Goal: Task Accomplishment & Management: Use online tool/utility

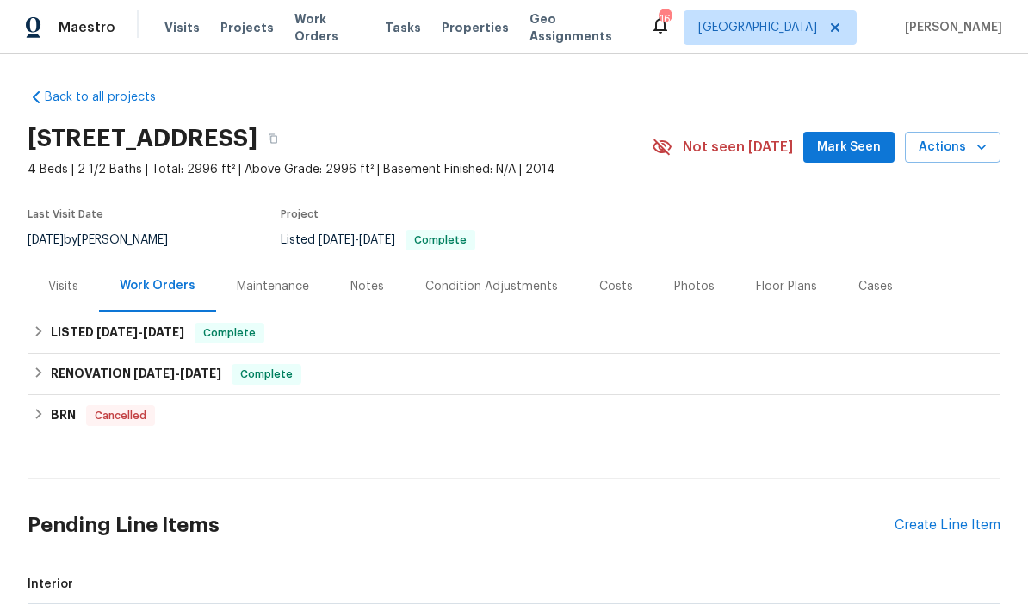
click at [71, 282] on div "Visits" at bounding box center [63, 286] width 30 height 17
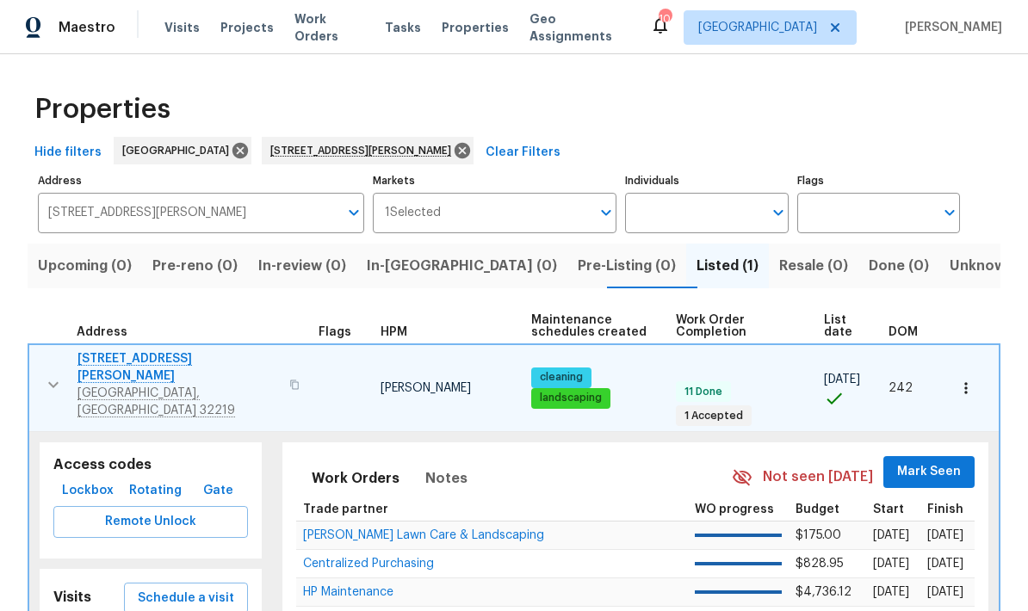
scroll to position [69, 0]
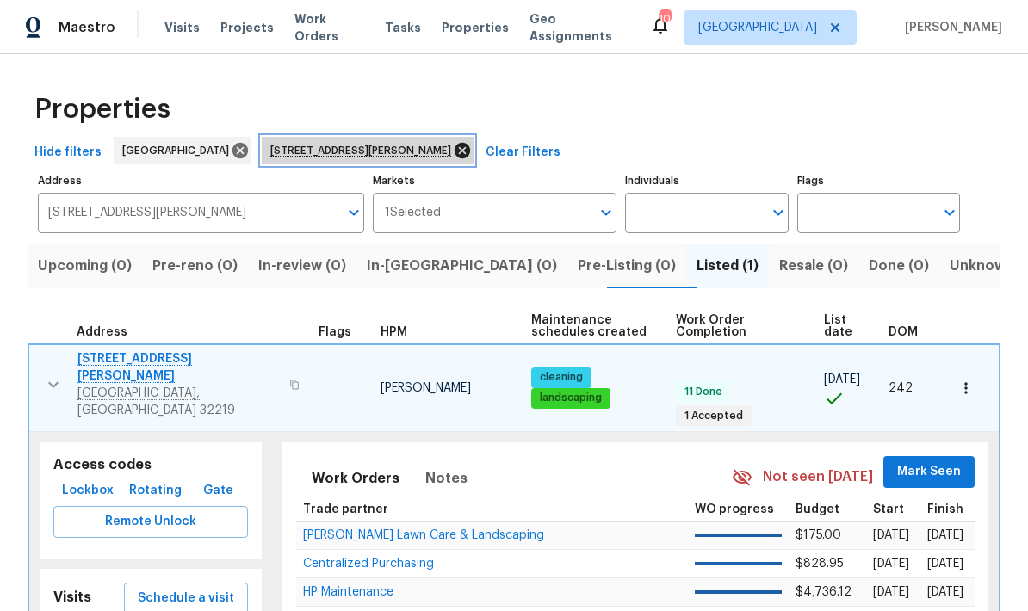
click at [453, 141] on icon at bounding box center [462, 150] width 19 height 19
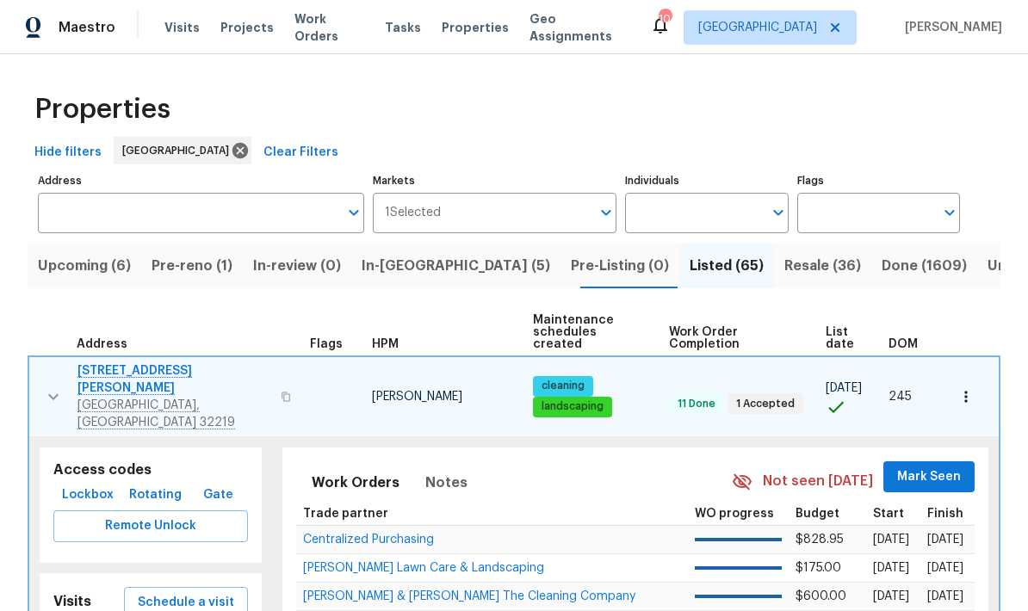
click at [65, 363] on button "button" at bounding box center [53, 397] width 34 height 69
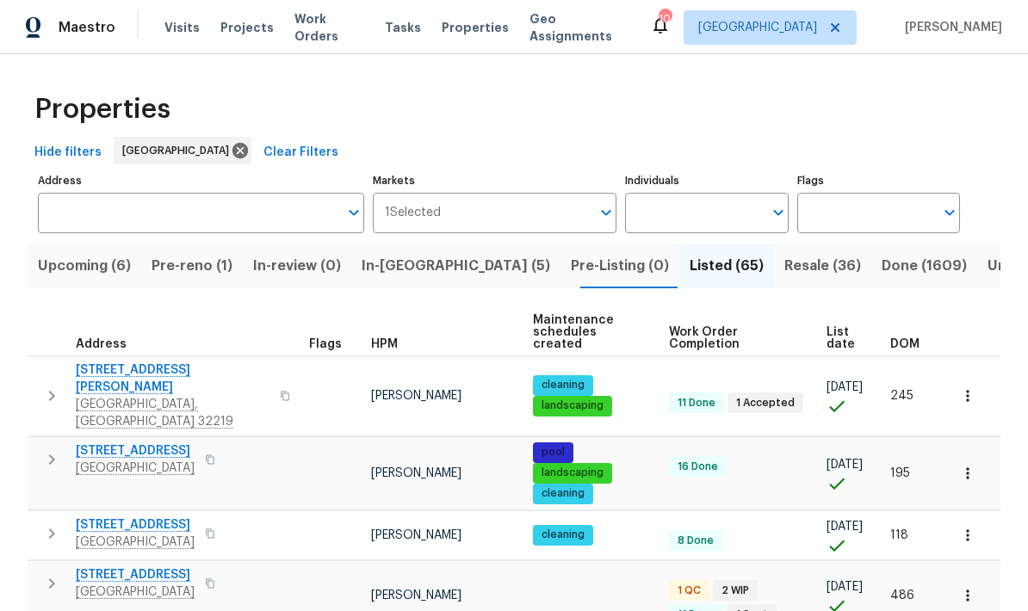
click at [690, 273] on span "Listed (65)" at bounding box center [727, 266] width 74 height 24
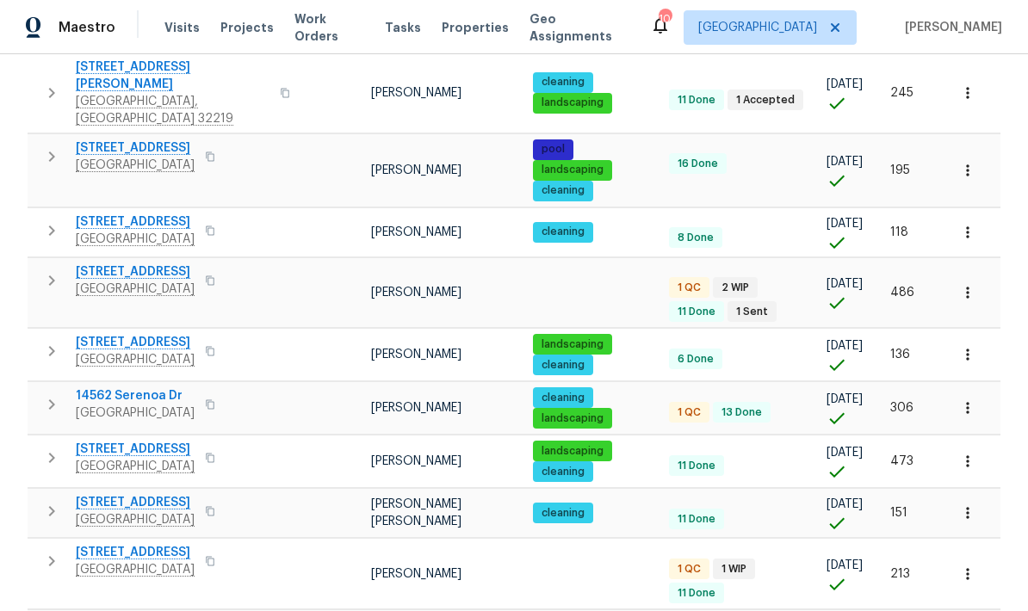
scroll to position [307, 0]
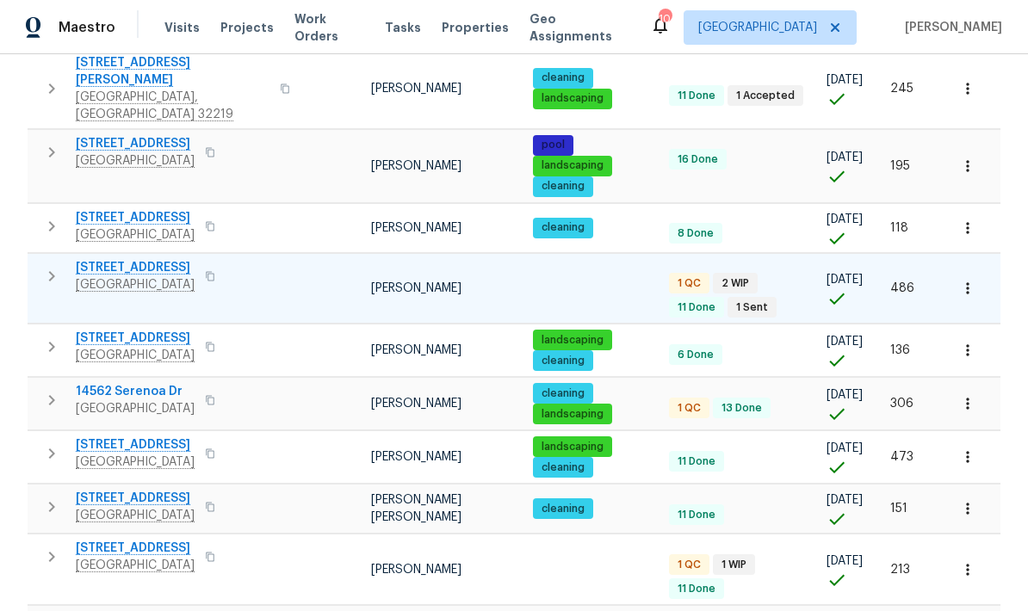
click at [953, 257] on td at bounding box center [971, 288] width 59 height 71
click at [965, 280] on icon "button" at bounding box center [967, 288] width 17 height 17
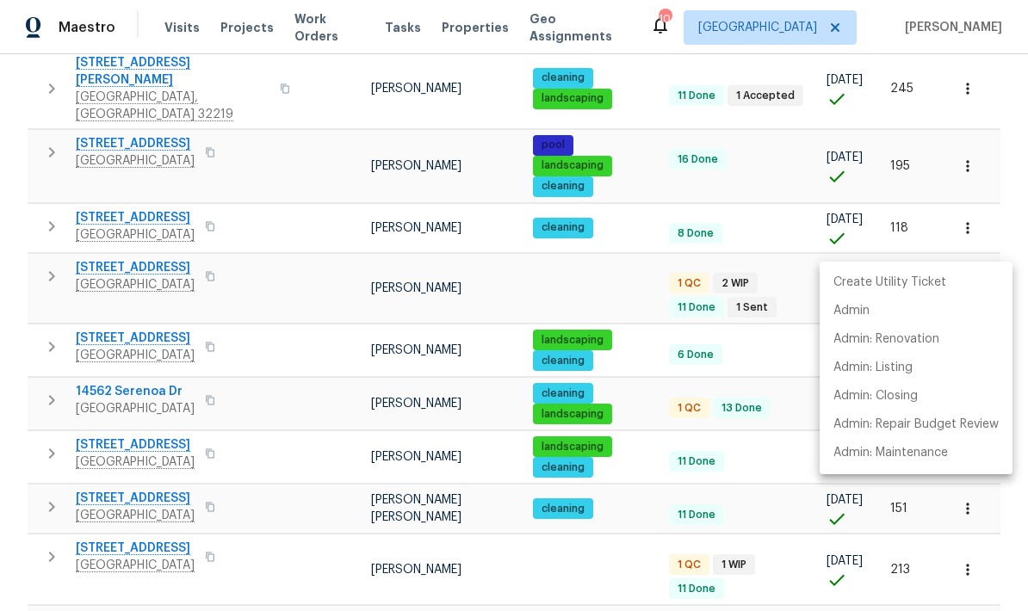
click at [53, 239] on div at bounding box center [514, 305] width 1028 height 611
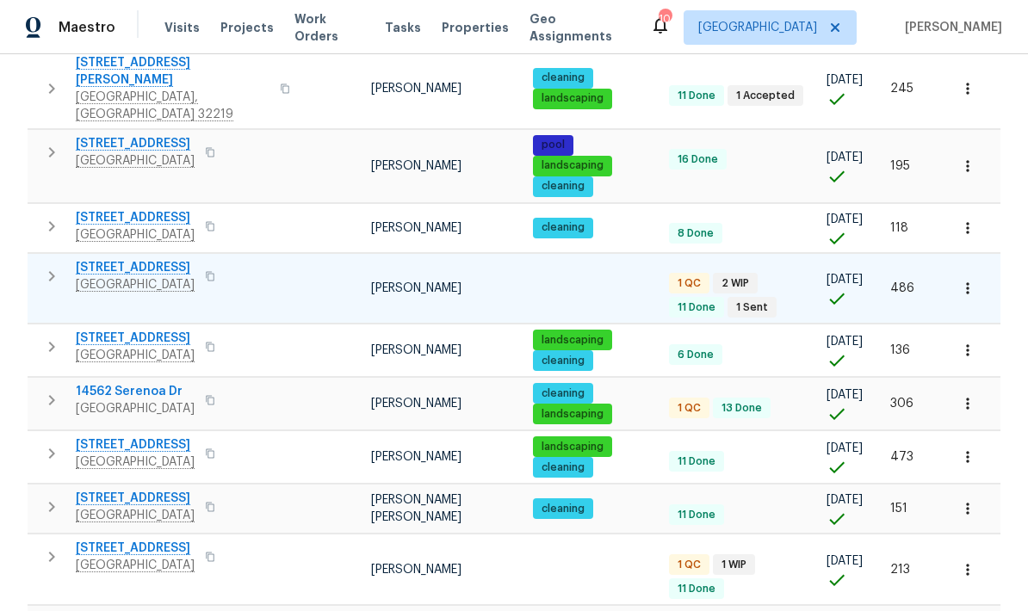
click at [49, 266] on icon "button" at bounding box center [51, 276] width 21 height 21
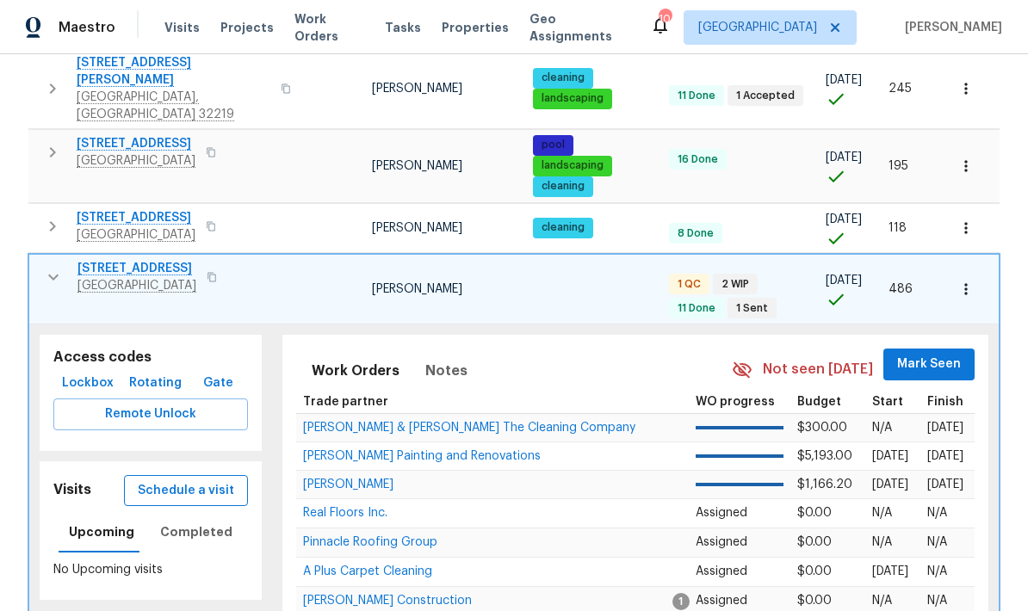
click at [188, 481] on span "Schedule a visit" at bounding box center [186, 492] width 96 height 22
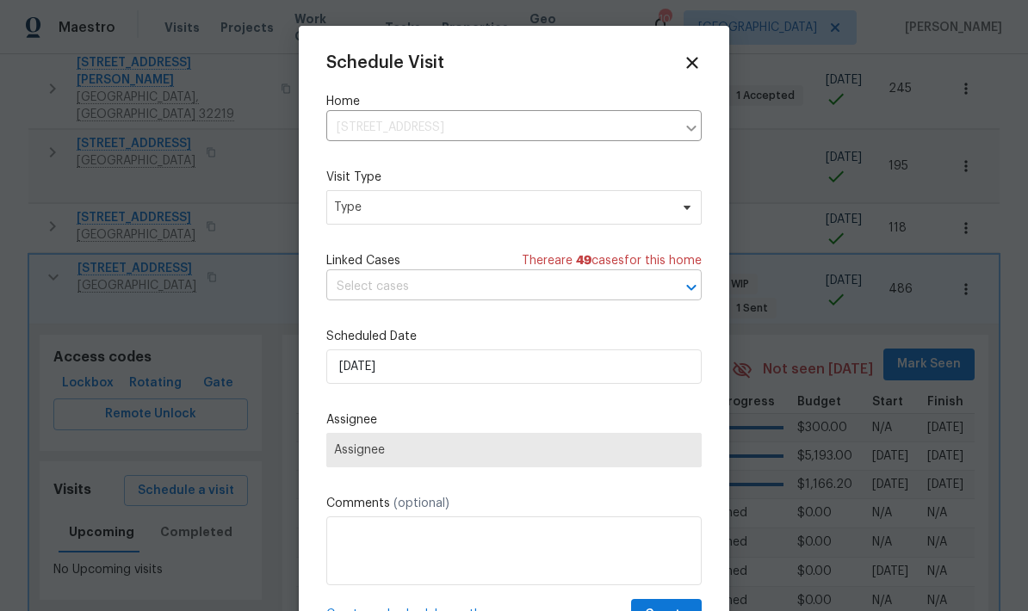
click at [555, 301] on input "text" at bounding box center [489, 287] width 327 height 27
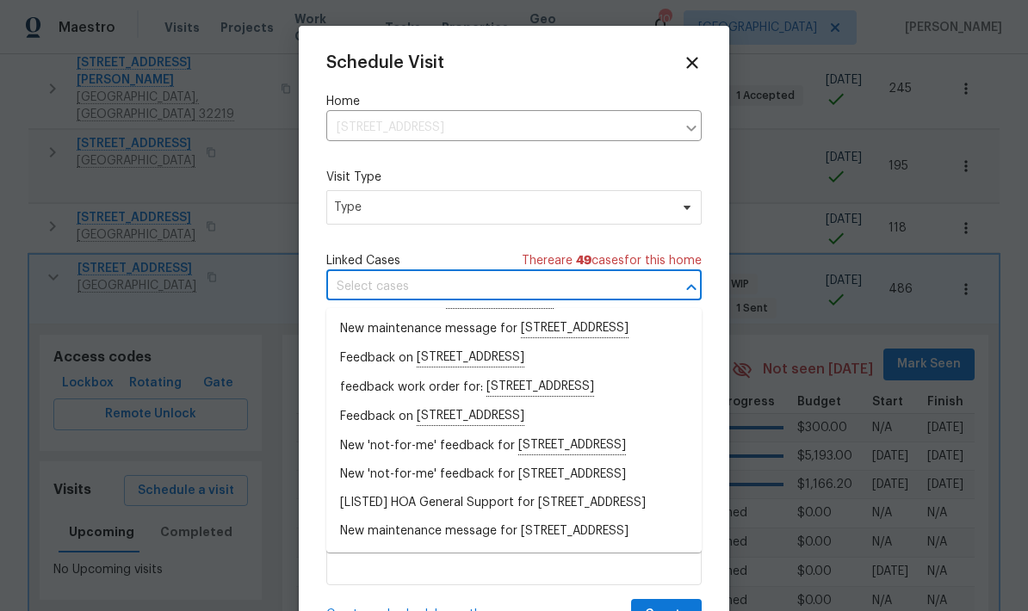
scroll to position [98, 0]
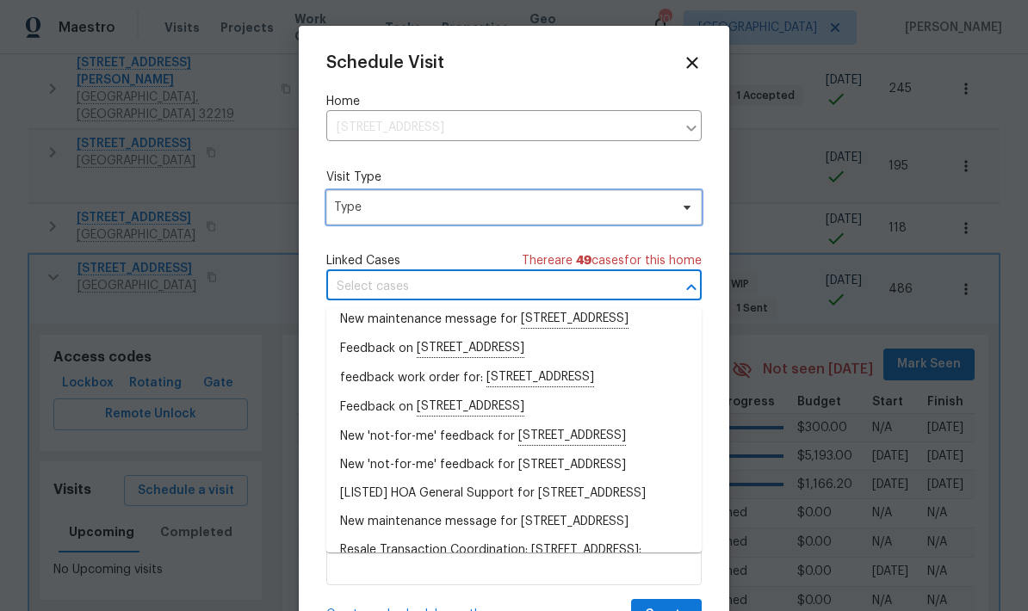
click at [458, 224] on span "Type" at bounding box center [513, 207] width 375 height 34
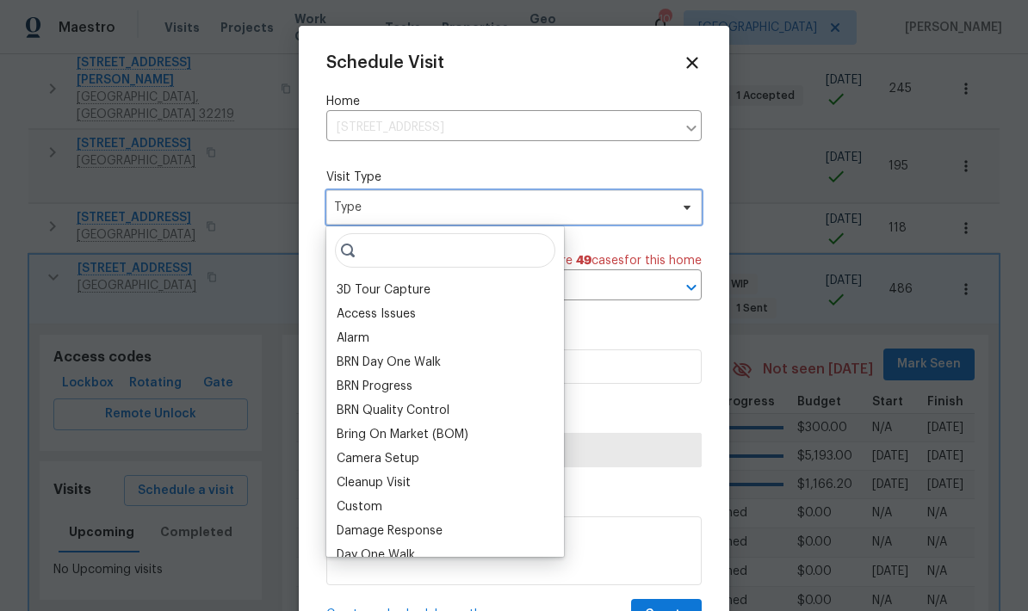
click at [517, 198] on span "Type" at bounding box center [513, 207] width 375 height 34
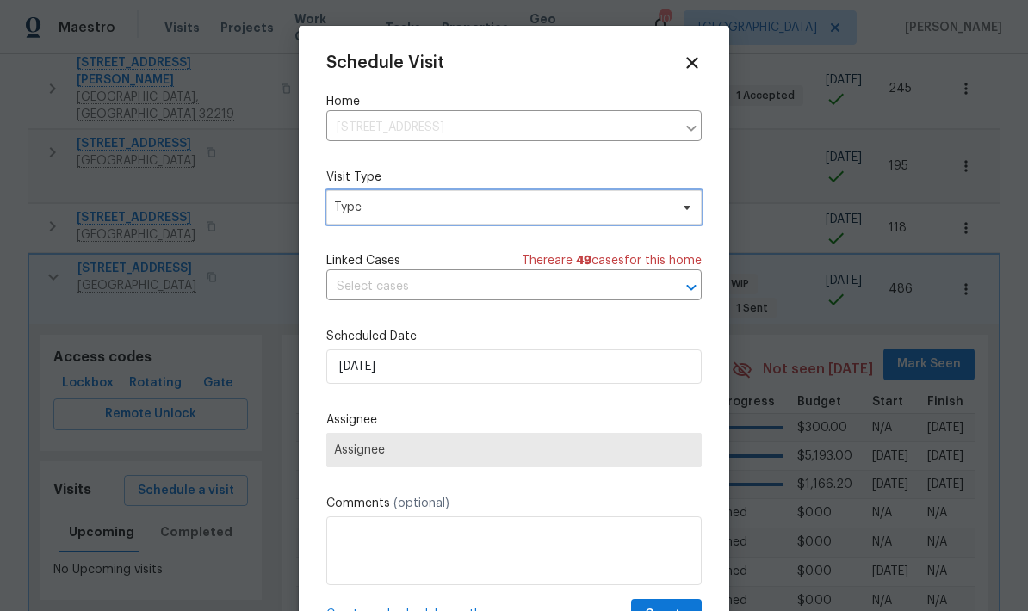
click at [561, 208] on span "Type" at bounding box center [501, 207] width 335 height 17
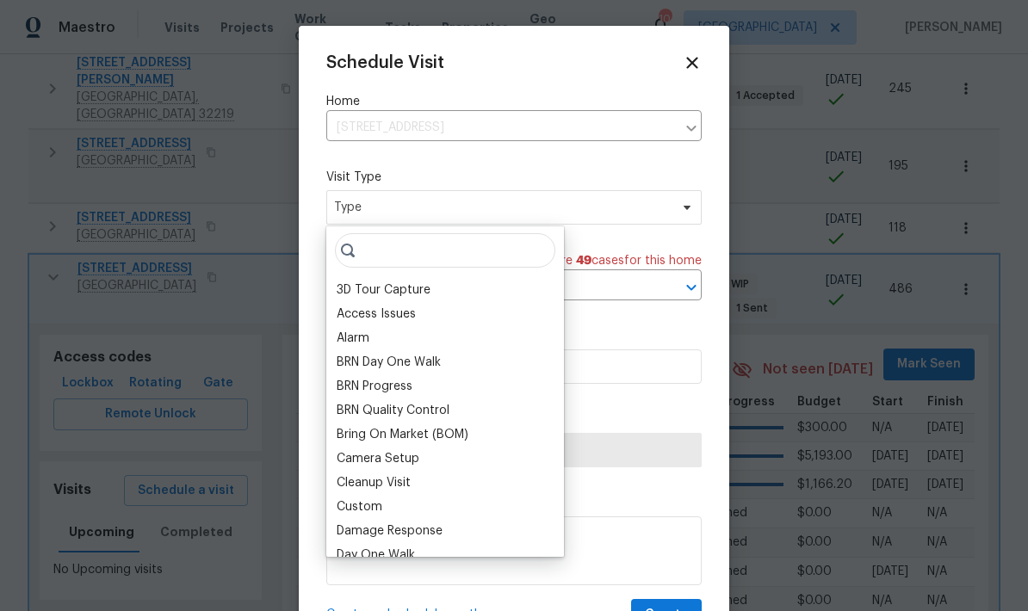
scroll to position [0, 0]
click at [485, 250] on input "search" at bounding box center [445, 250] width 220 height 34
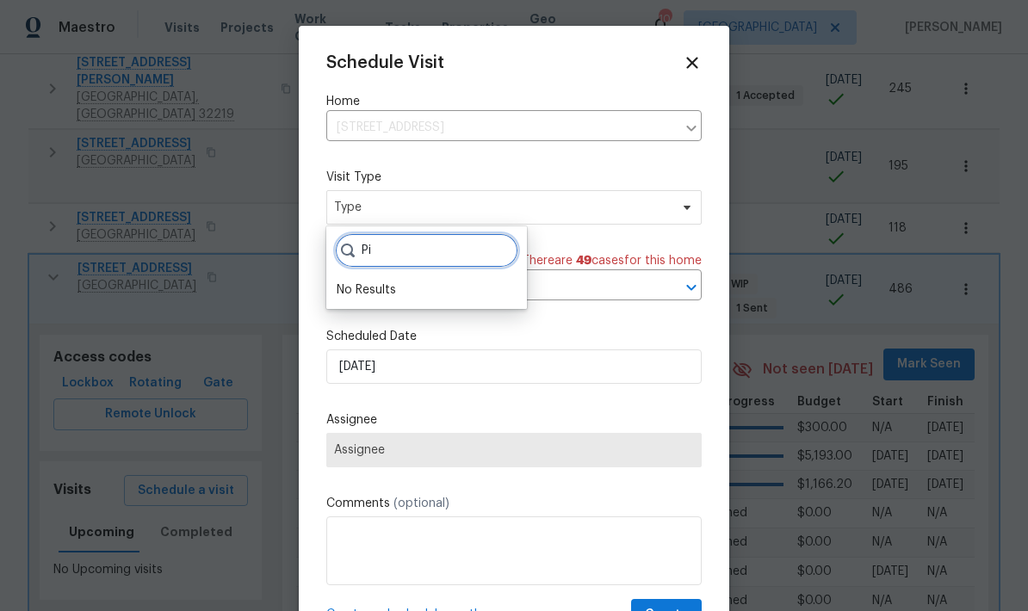
type input "P"
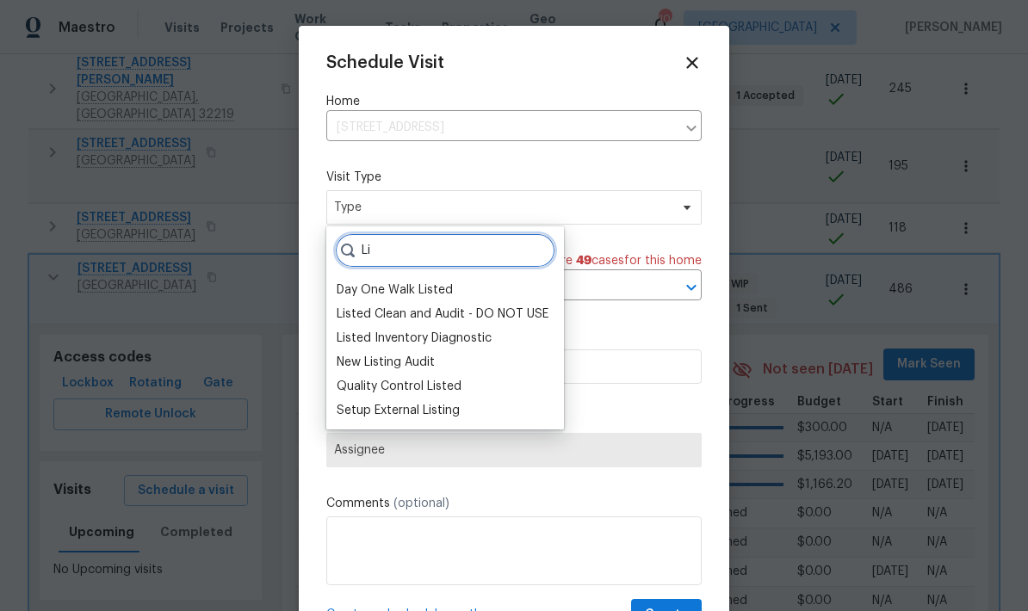
type input "L"
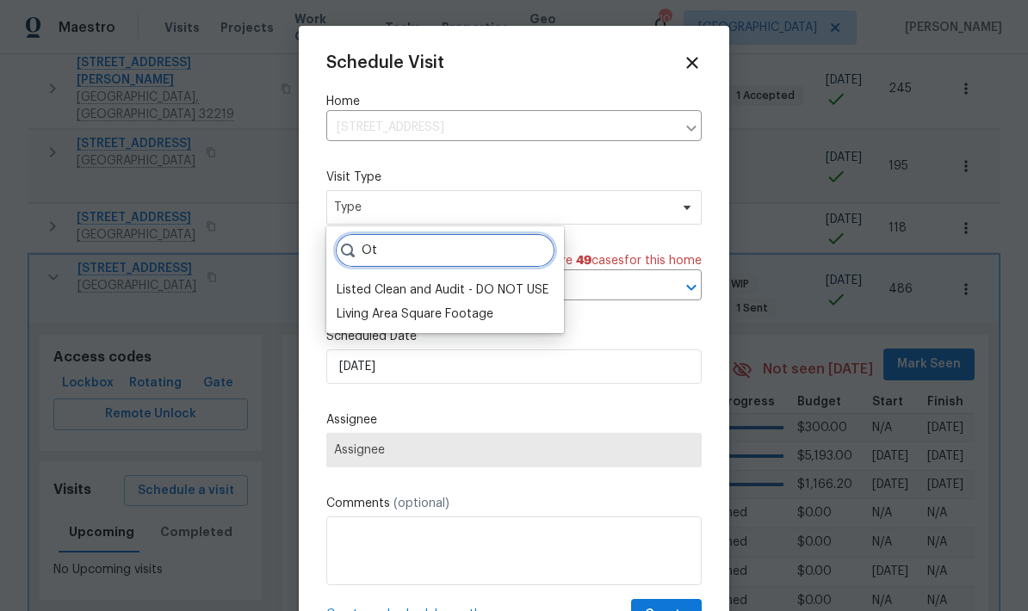
type input "O"
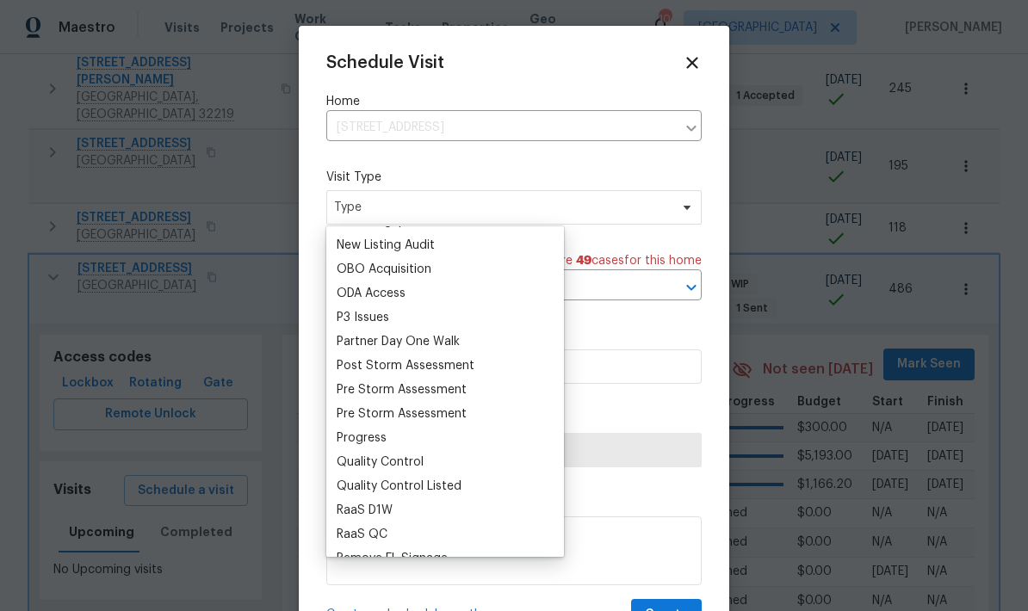
scroll to position [962, 0]
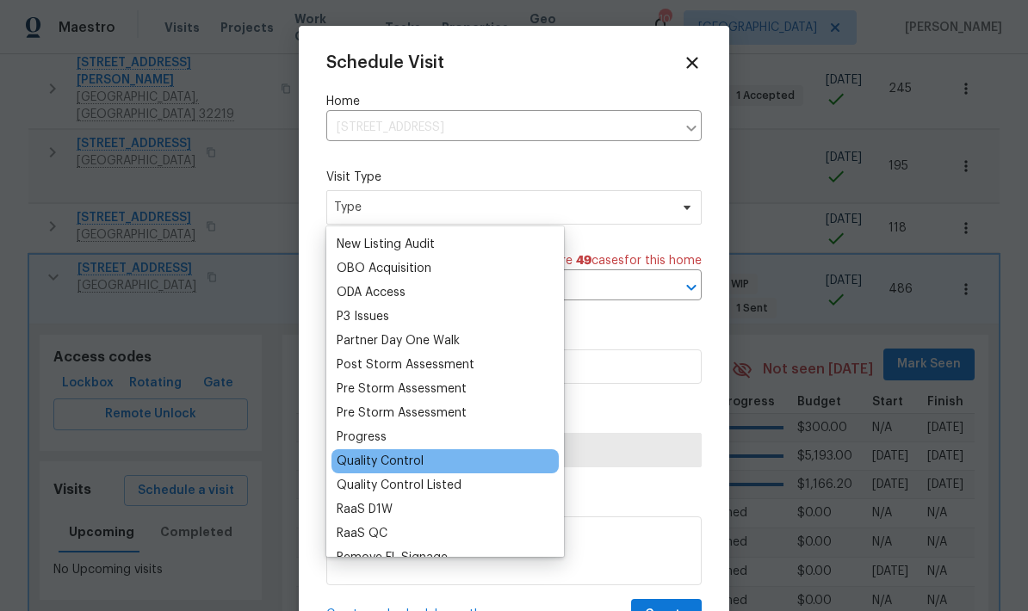
click at [400, 467] on div "Quality Control" at bounding box center [380, 461] width 87 height 17
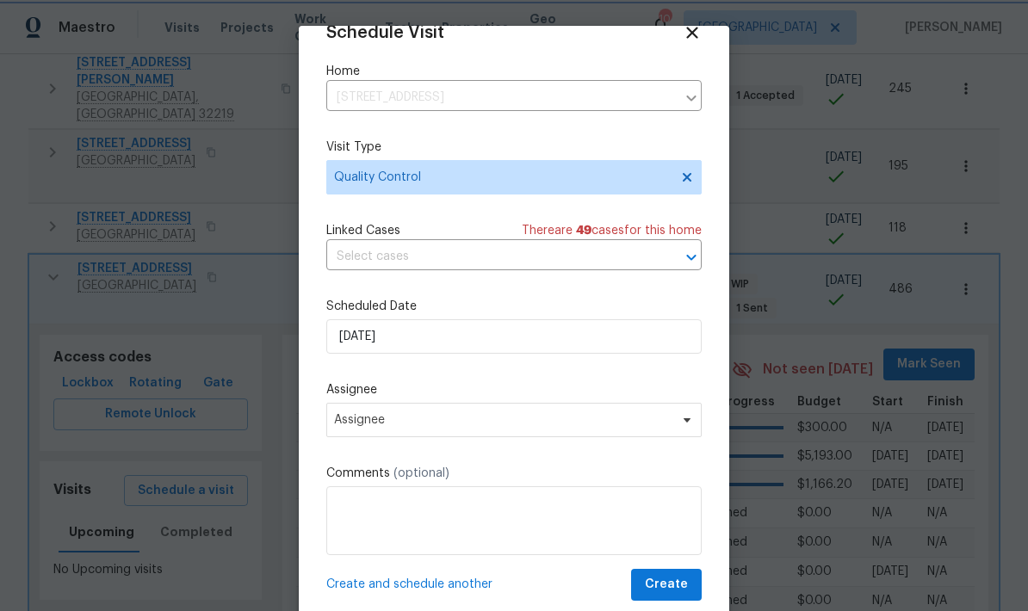
scroll to position [34, 0]
click at [533, 424] on span "Assignee" at bounding box center [503, 420] width 338 height 14
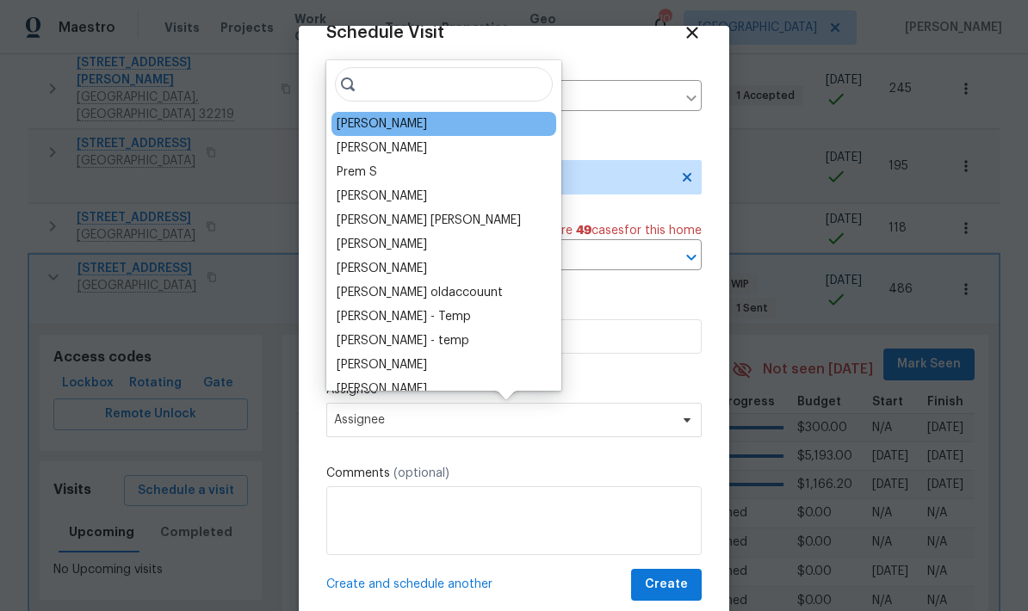
click at [388, 131] on div "[PERSON_NAME]" at bounding box center [382, 123] width 90 height 17
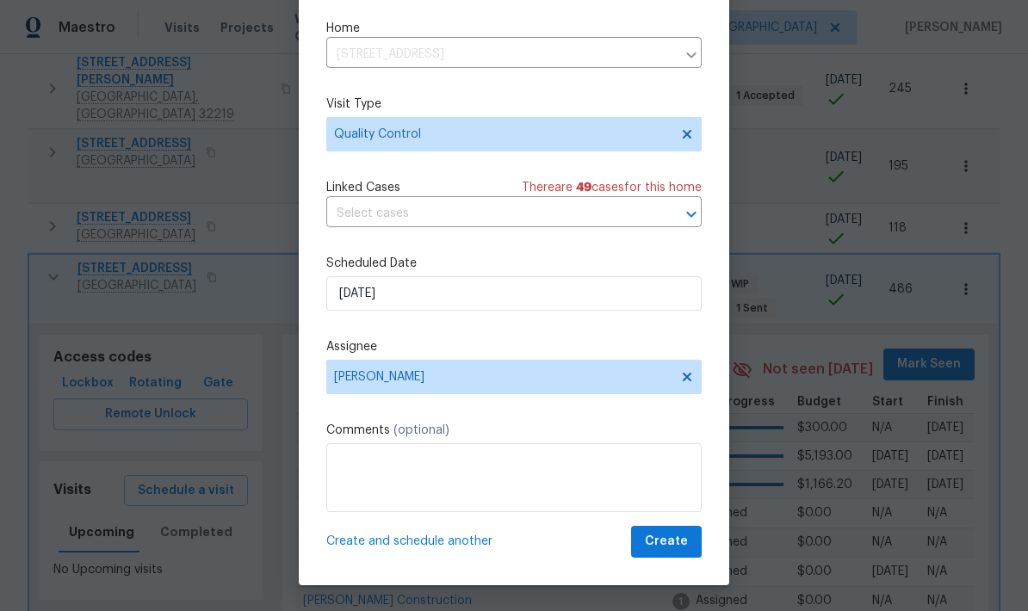
scroll to position [43, 0]
click at [674, 547] on span "Create" at bounding box center [666, 542] width 43 height 22
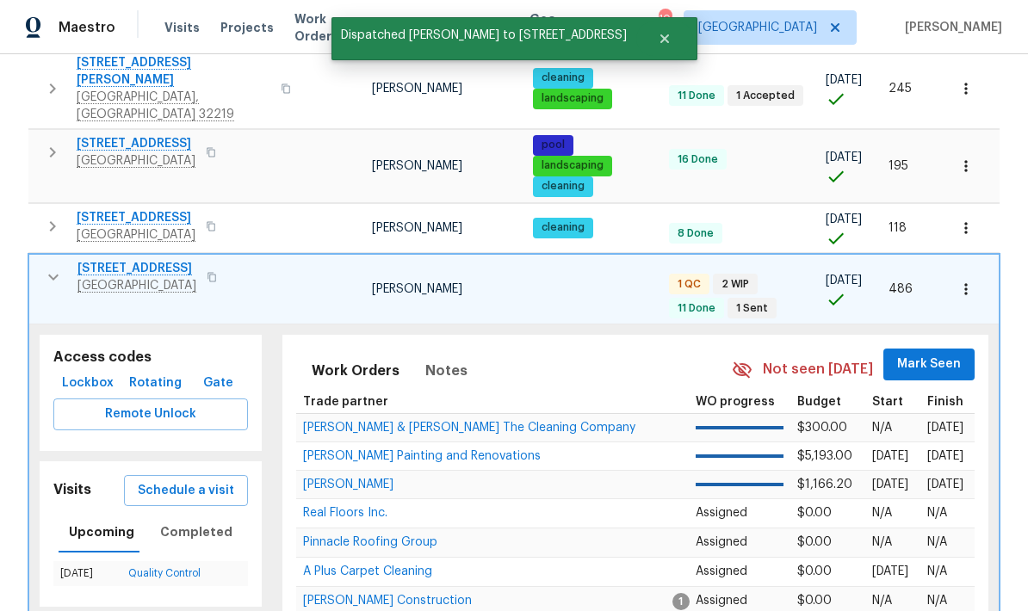
scroll to position [0, 0]
click at [54, 267] on icon "button" at bounding box center [53, 277] width 21 height 21
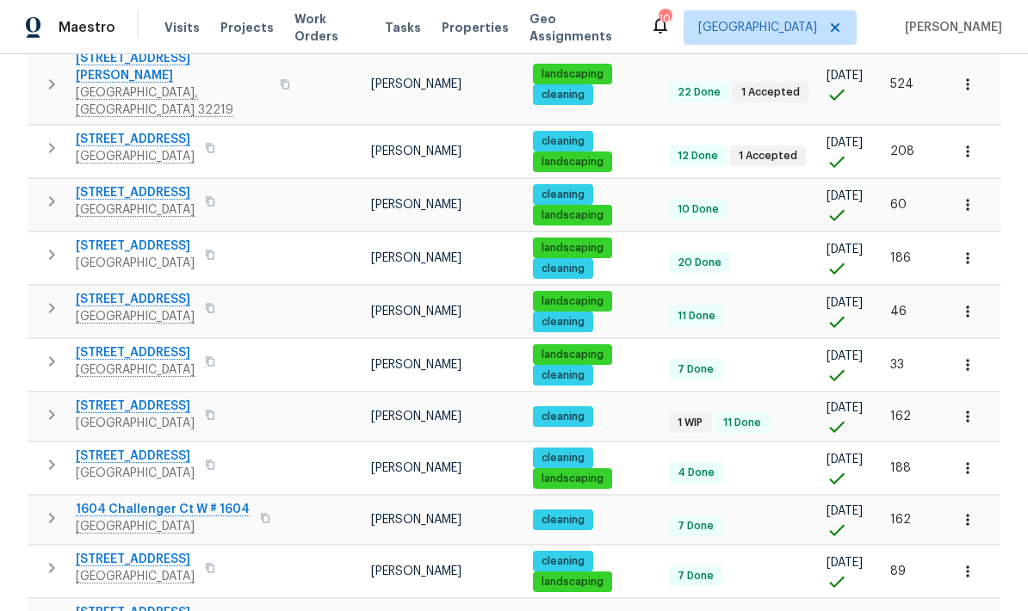
scroll to position [1110, 0]
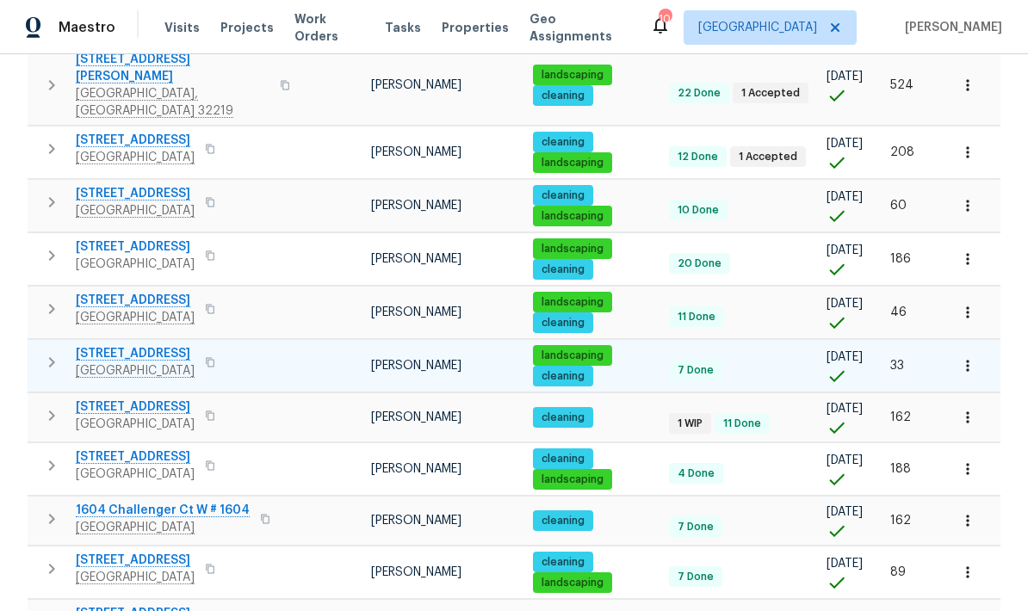
click at [54, 352] on icon "button" at bounding box center [51, 362] width 21 height 21
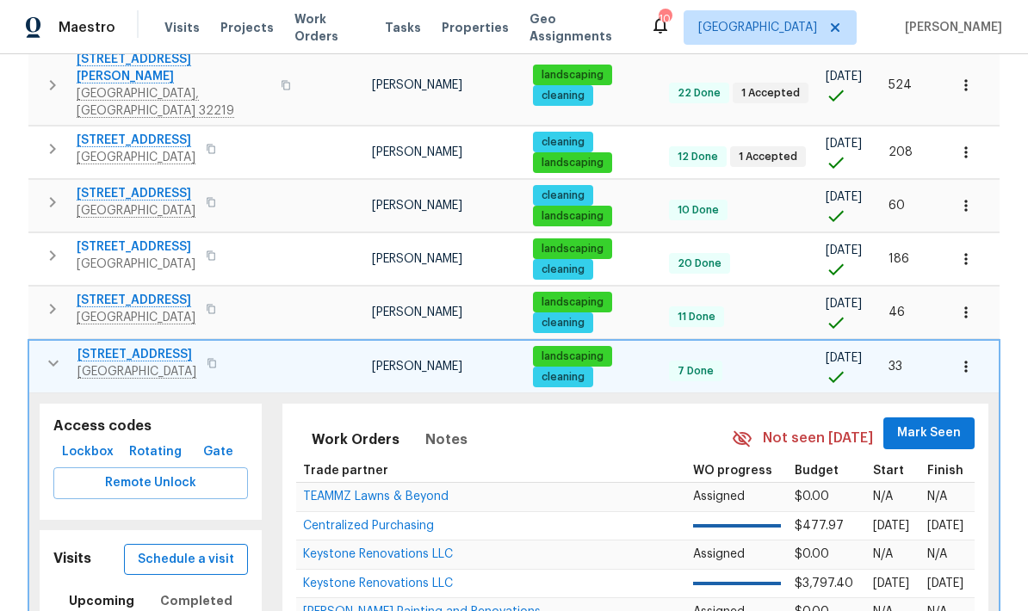
click at [210, 549] on span "Schedule a visit" at bounding box center [186, 560] width 96 height 22
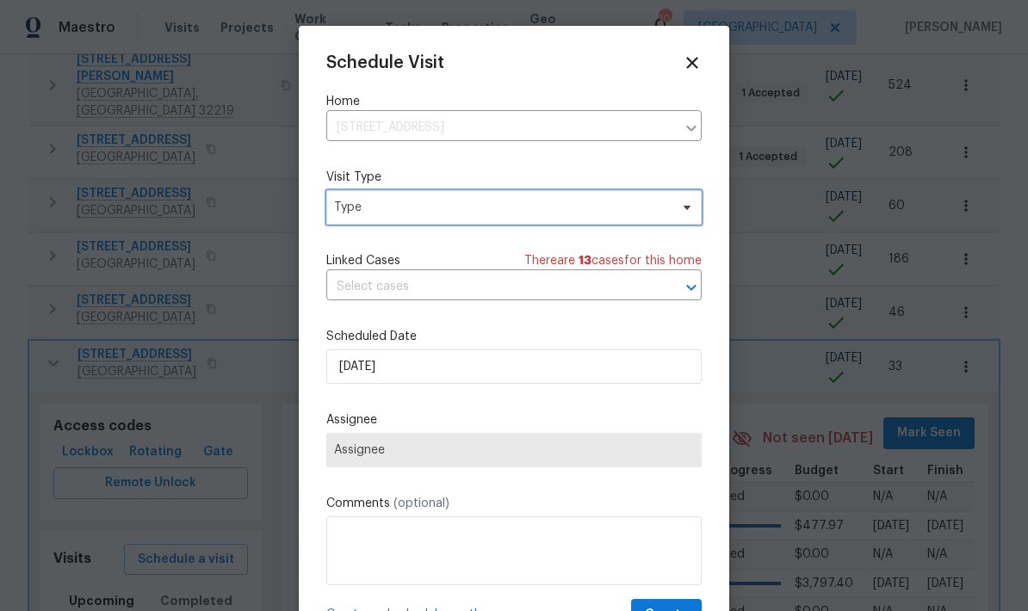
click at [561, 221] on span "Type" at bounding box center [513, 207] width 375 height 34
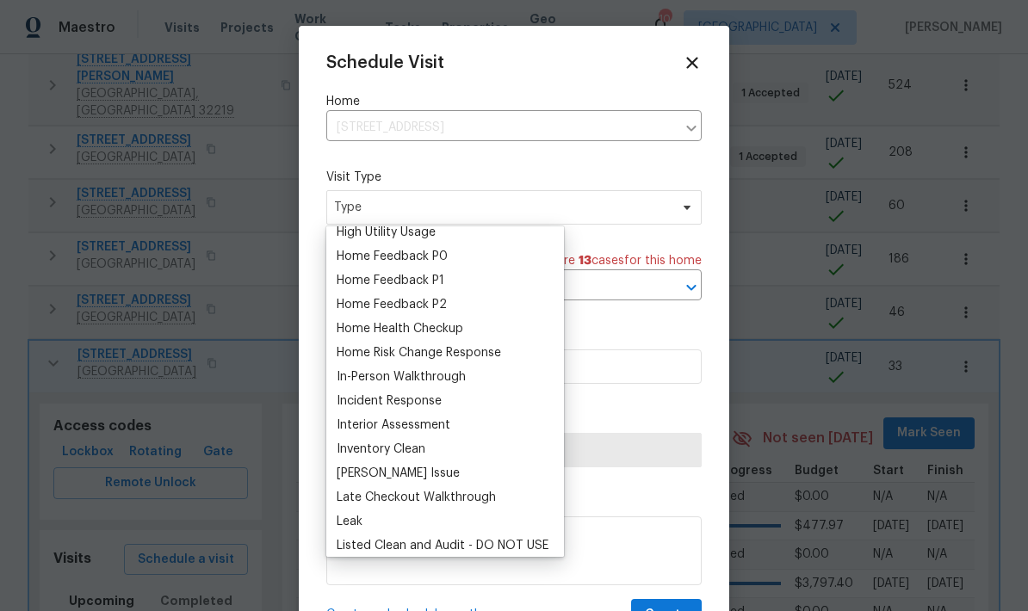
scroll to position [512, 0]
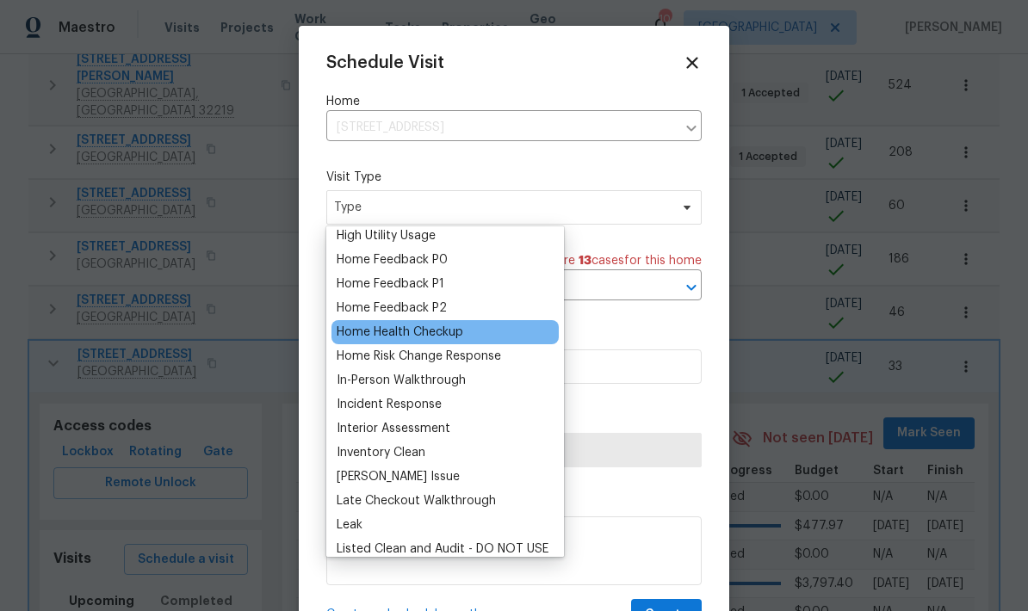
click at [437, 338] on div "Home Health Checkup" at bounding box center [400, 332] width 127 height 17
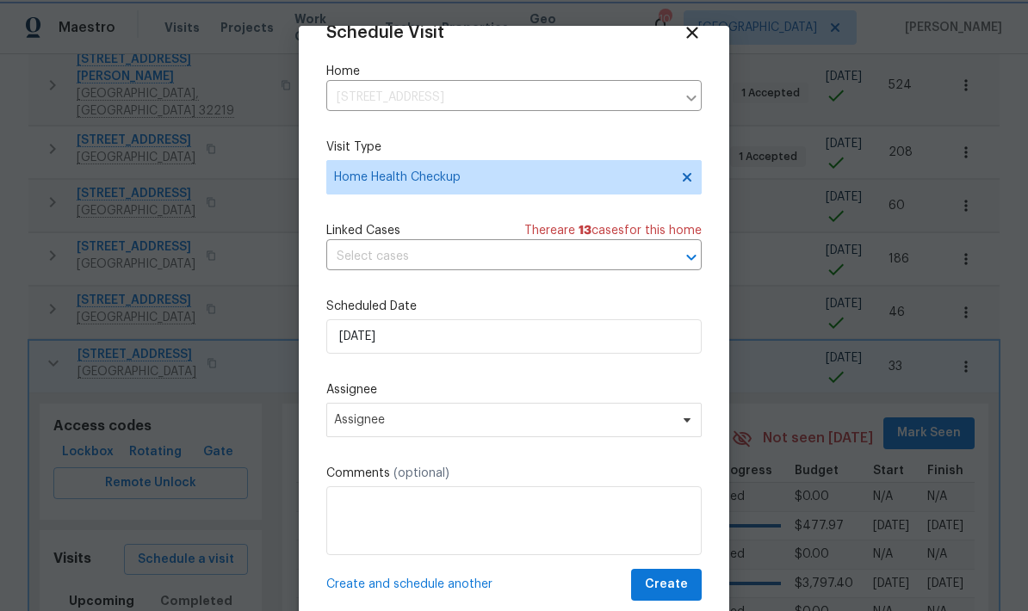
scroll to position [34, 0]
click at [694, 575] on button "Create" at bounding box center [666, 585] width 71 height 32
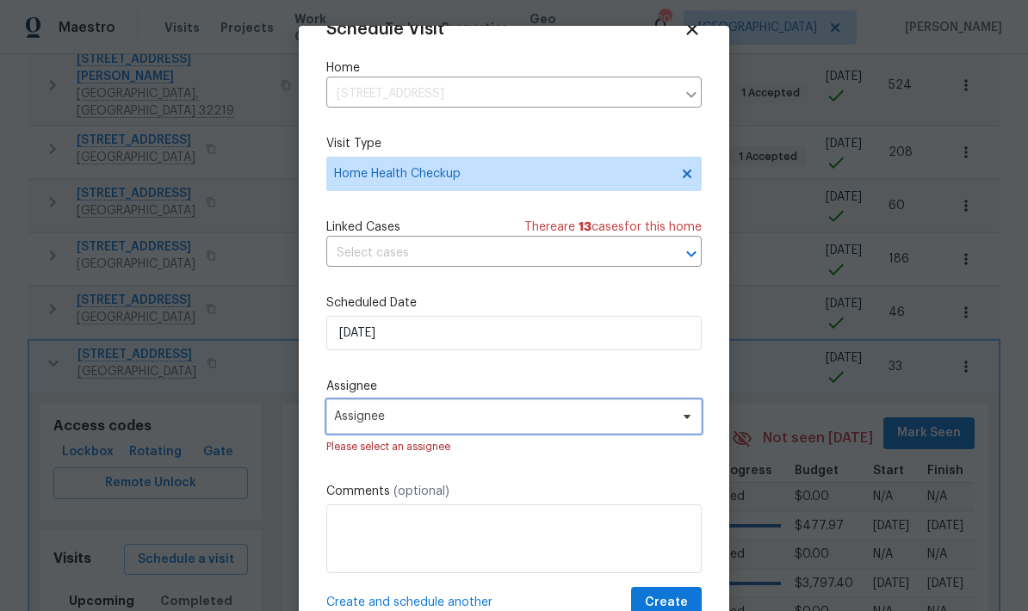
click at [585, 416] on span "Assignee" at bounding box center [503, 417] width 338 height 14
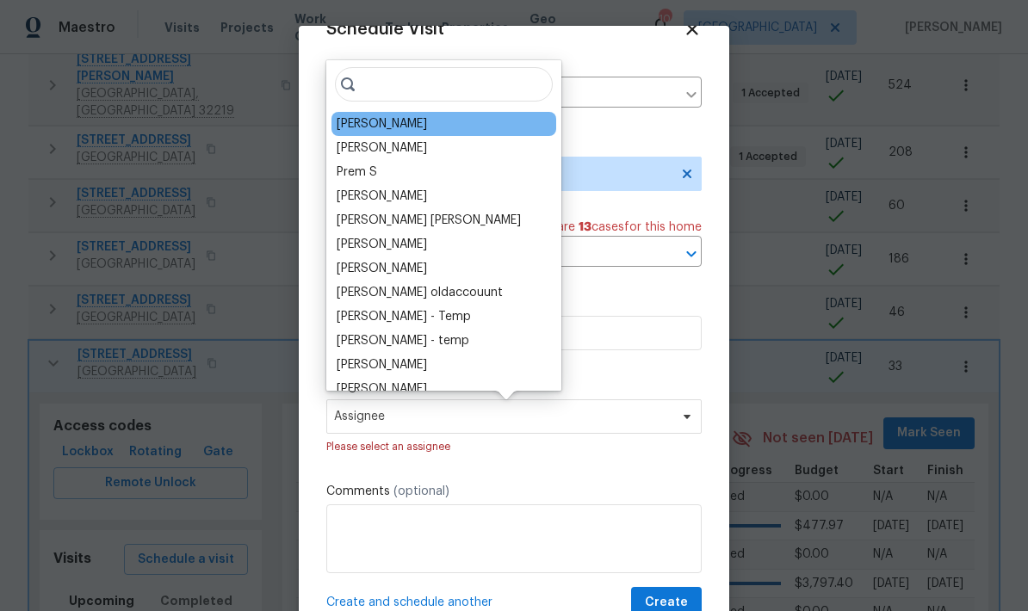
click at [443, 125] on div "[PERSON_NAME]" at bounding box center [444, 124] width 225 height 24
click at [684, 600] on span "Create" at bounding box center [666, 603] width 43 height 22
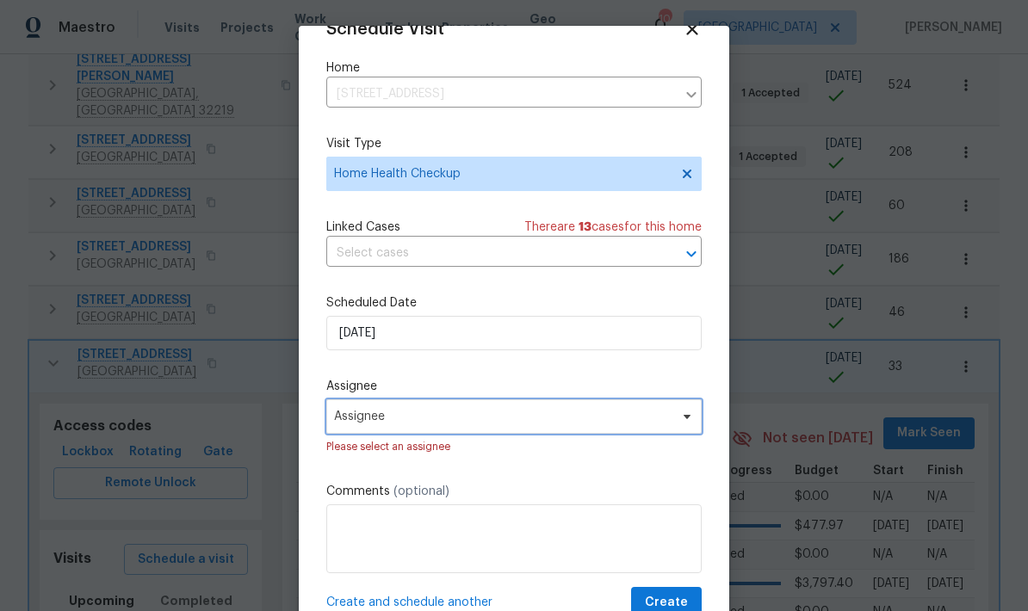
click at [537, 432] on span "Assignee" at bounding box center [513, 417] width 375 height 34
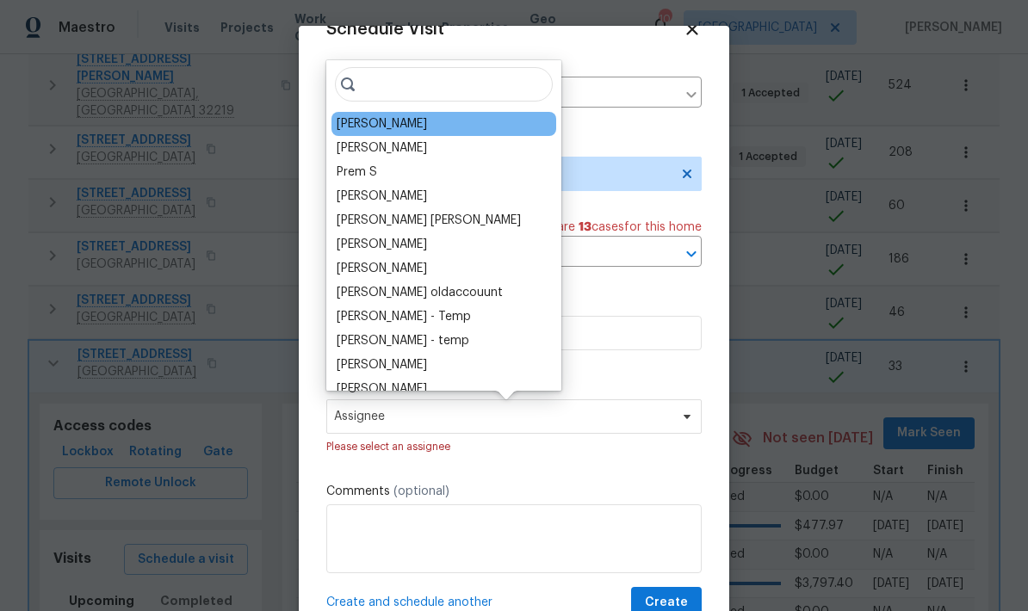
click at [391, 130] on div "[PERSON_NAME]" at bounding box center [382, 123] width 90 height 17
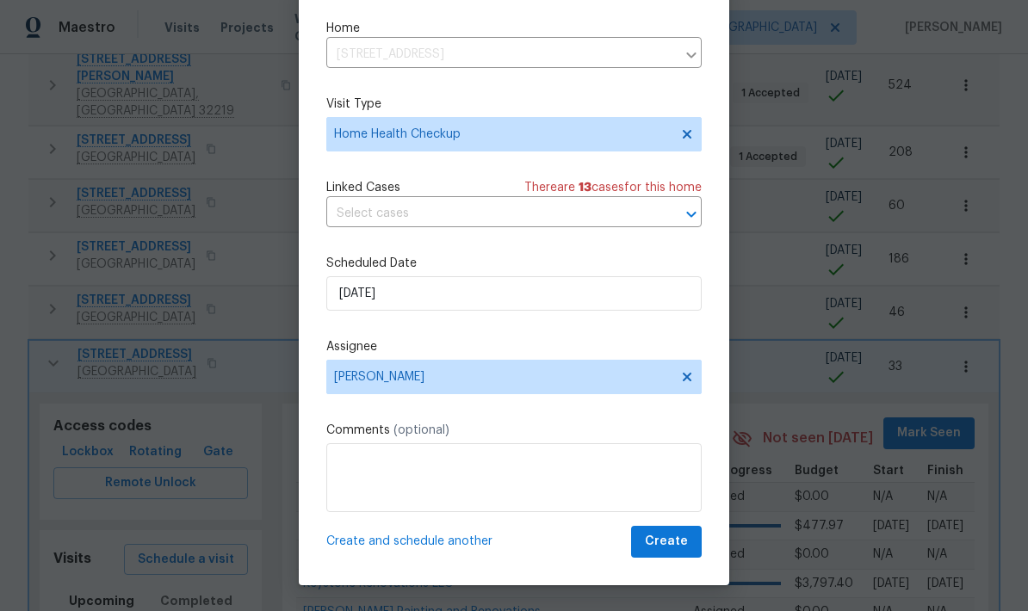
scroll to position [43, 0]
click at [680, 552] on span "Create" at bounding box center [666, 542] width 43 height 22
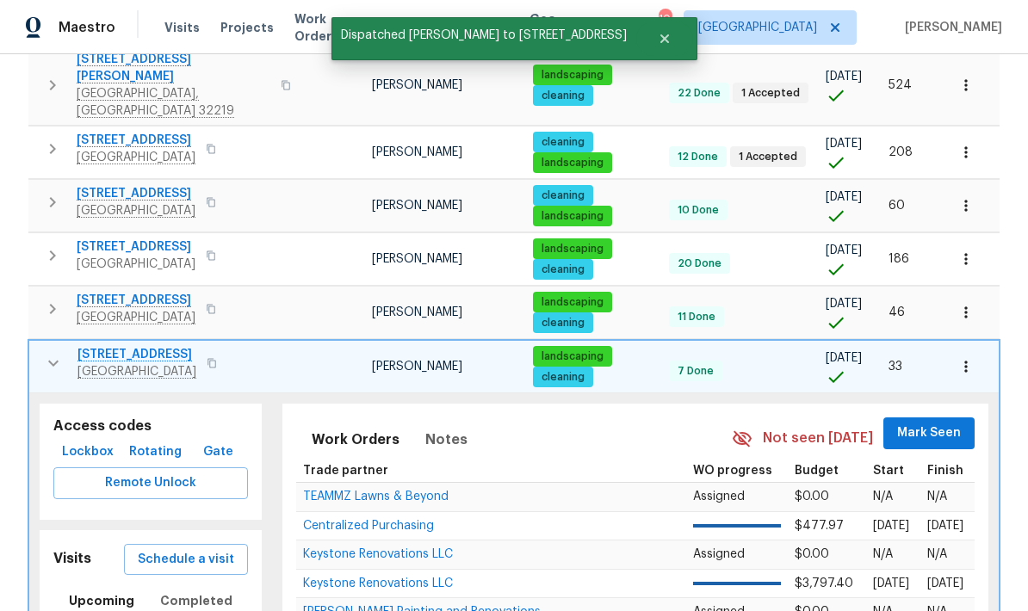
scroll to position [0, 0]
click at [49, 353] on icon "button" at bounding box center [53, 363] width 21 height 21
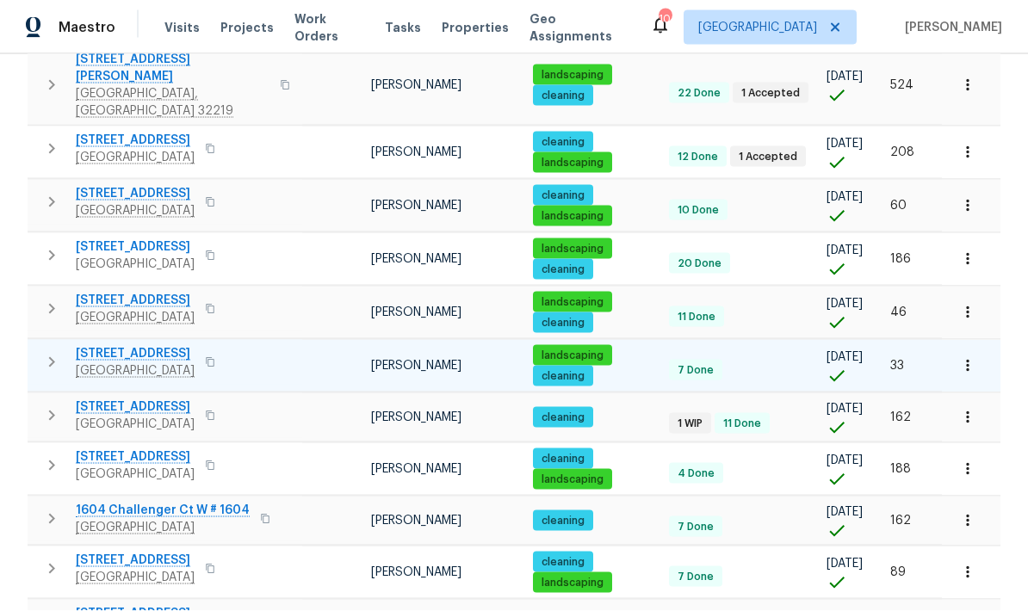
scroll to position [69, 0]
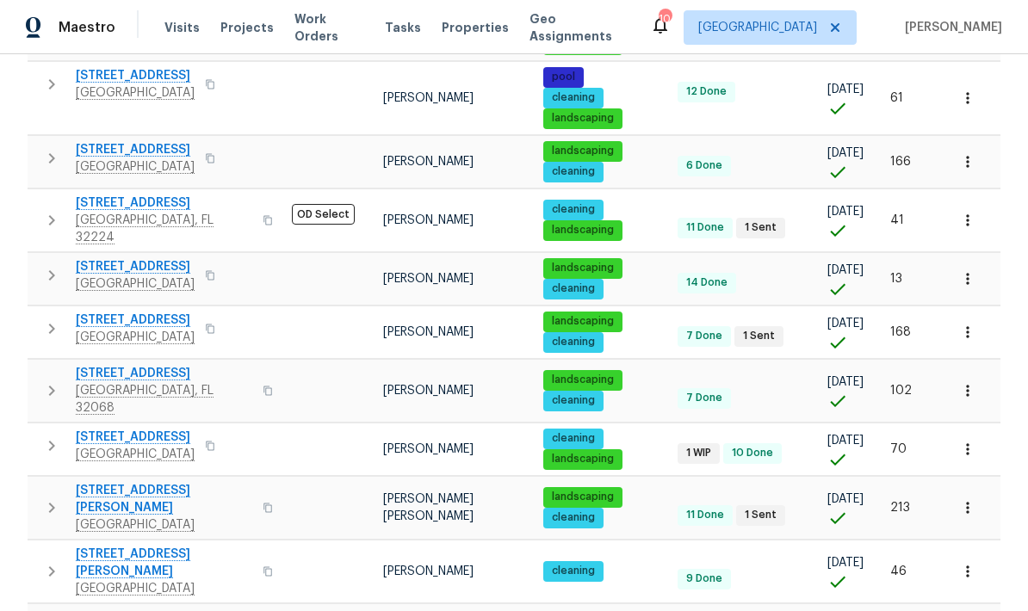
scroll to position [1127, 0]
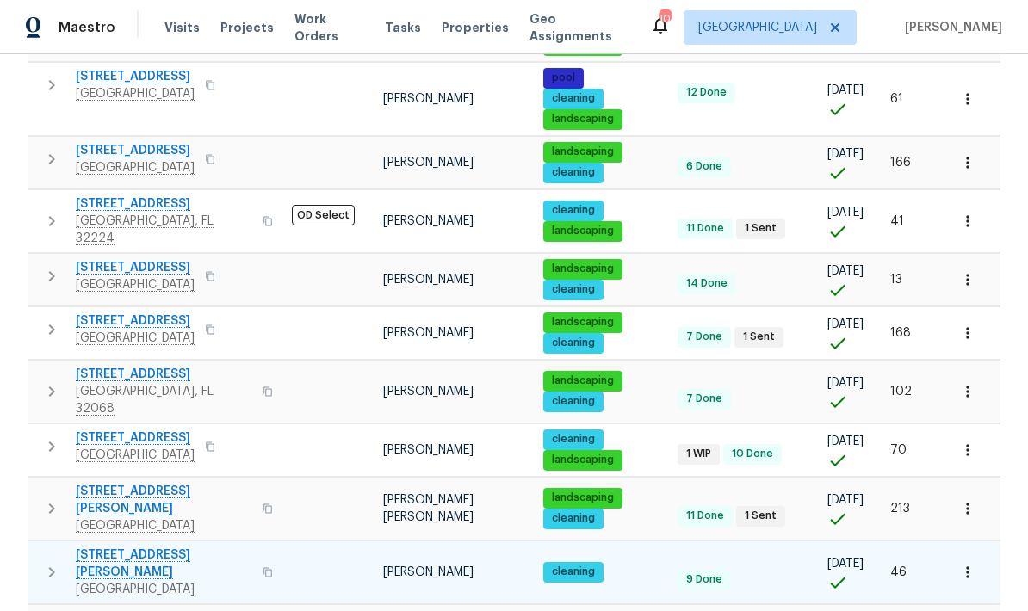
click at [49, 547] on button "button" at bounding box center [51, 573] width 34 height 52
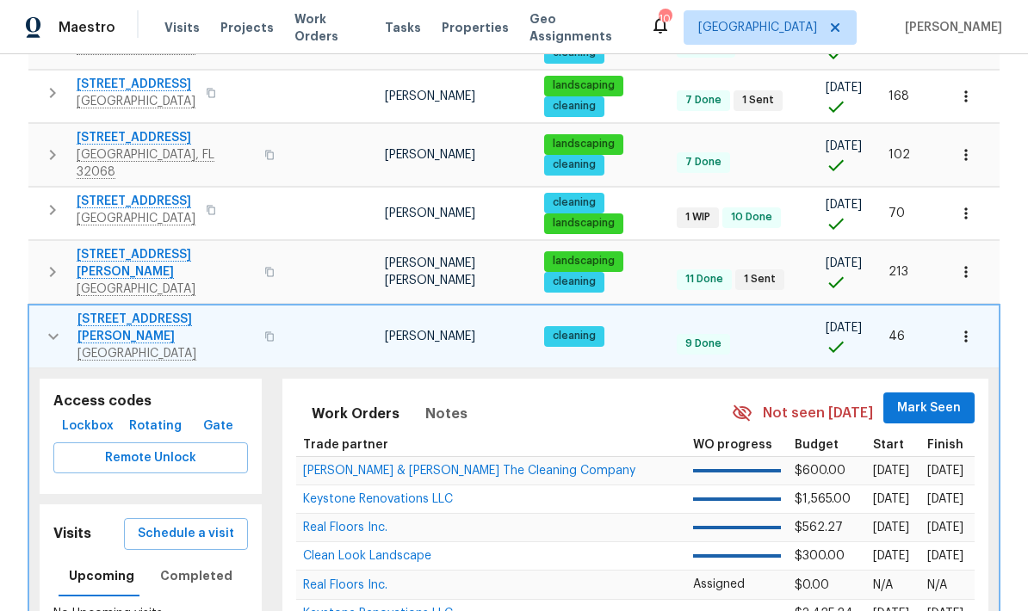
scroll to position [1367, 0]
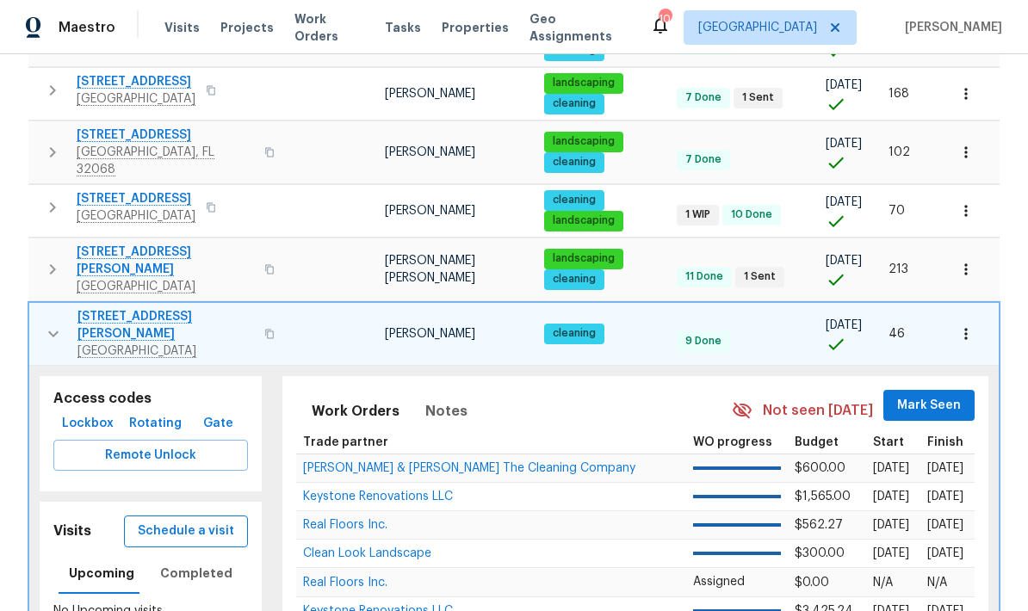
click at [187, 521] on span "Schedule a visit" at bounding box center [186, 532] width 96 height 22
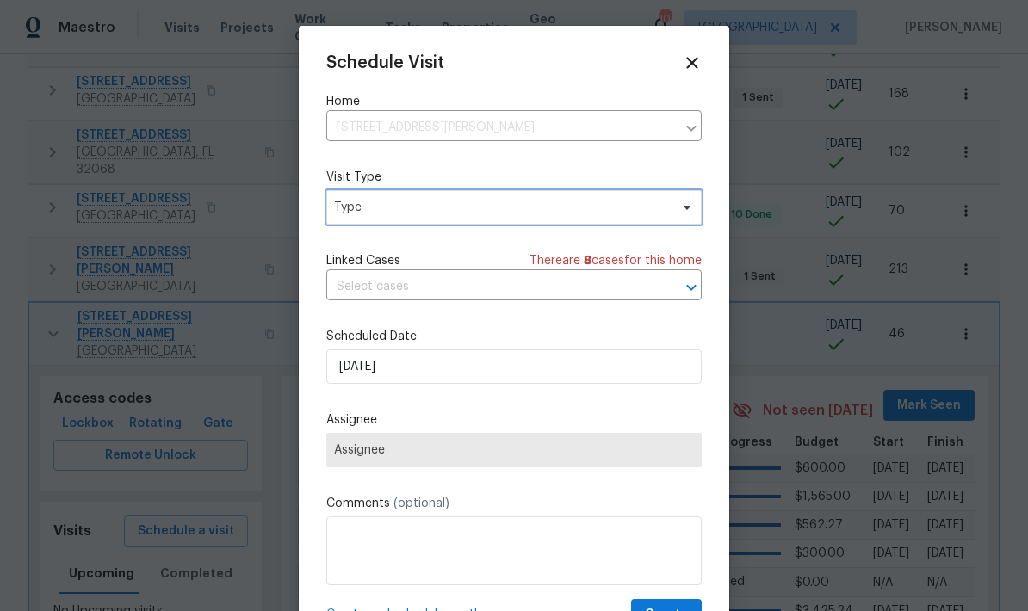
click at [444, 212] on span "Type" at bounding box center [501, 207] width 335 height 17
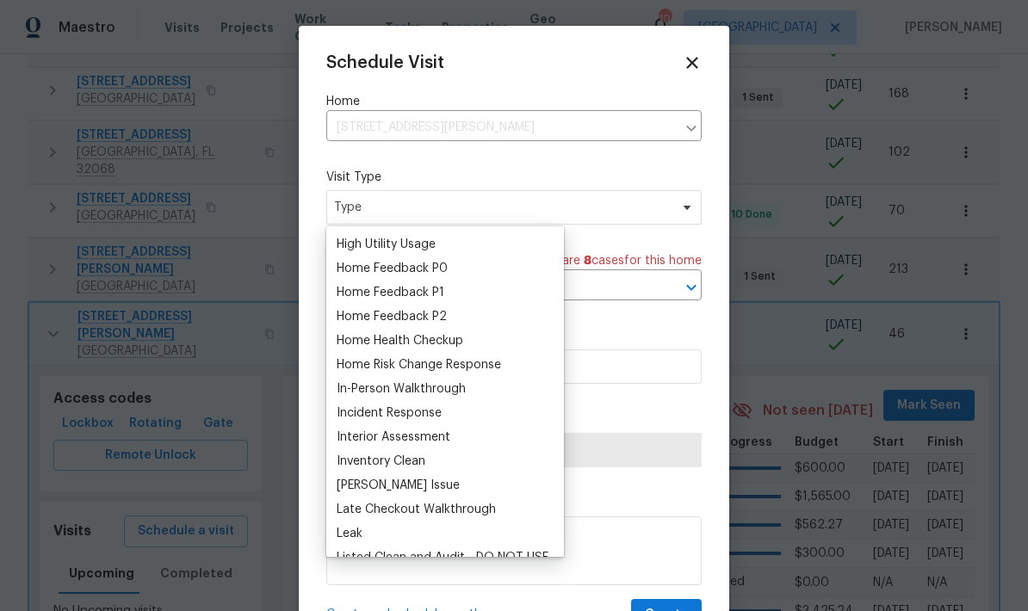
scroll to position [503, 0]
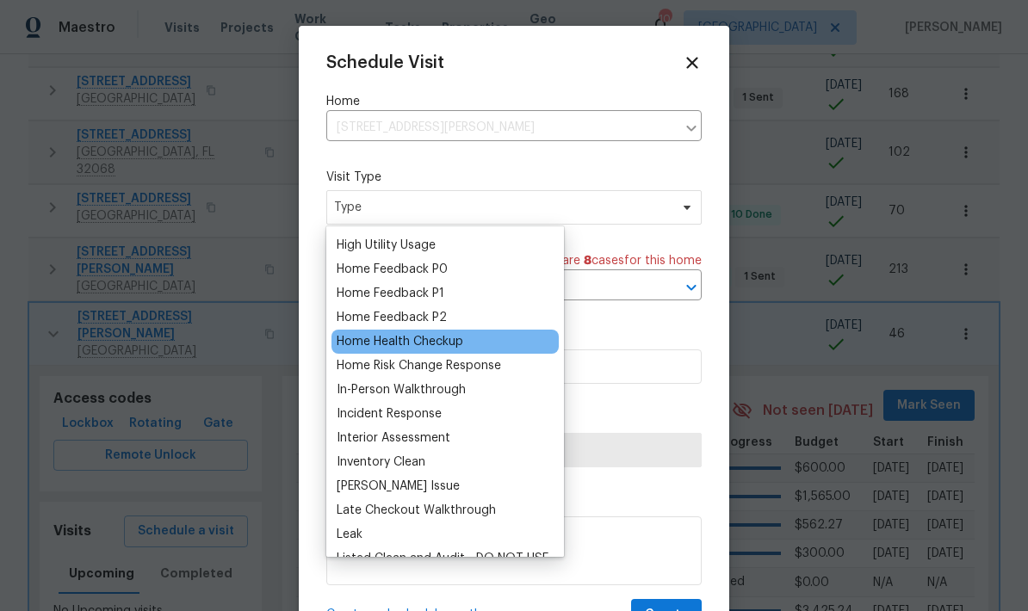
click at [419, 343] on div "Home Health Checkup" at bounding box center [400, 341] width 127 height 17
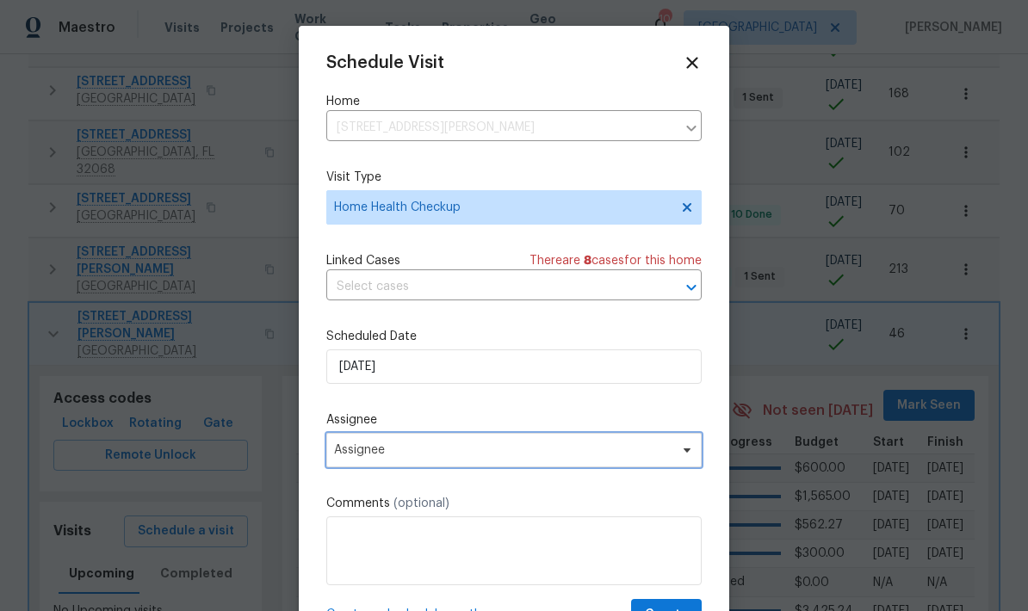
click at [530, 457] on span "Assignee" at bounding box center [503, 451] width 338 height 14
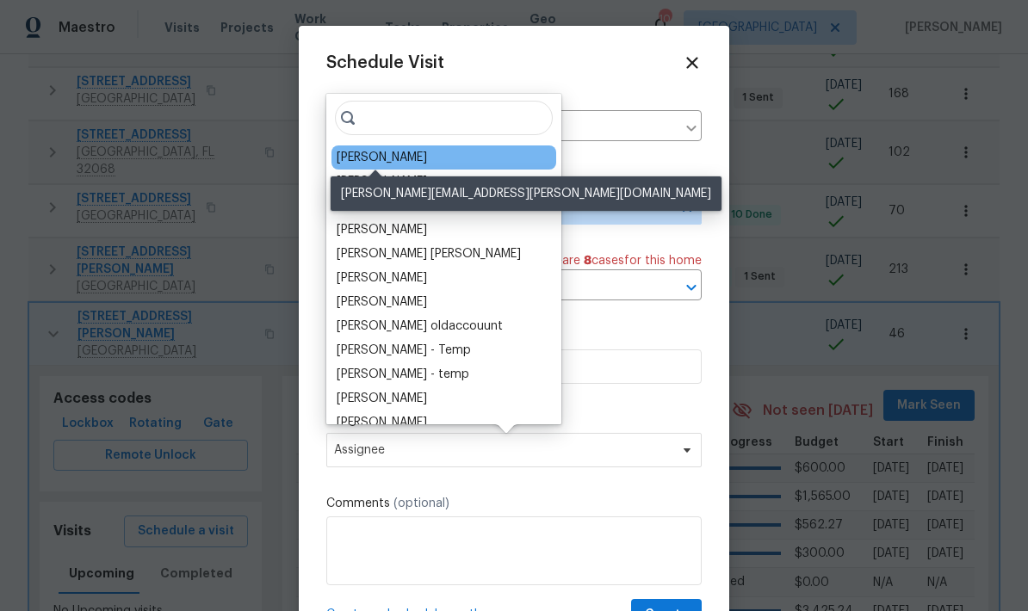
click at [408, 157] on div "[PERSON_NAME]" at bounding box center [382, 157] width 90 height 17
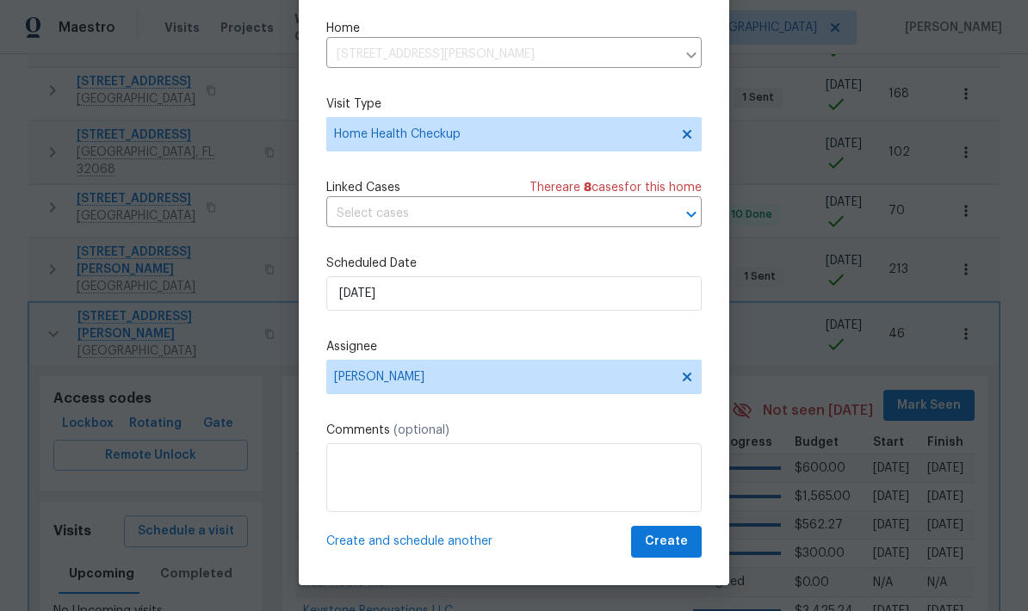
scroll to position [43, 0]
click at [690, 543] on button "Create" at bounding box center [666, 542] width 71 height 32
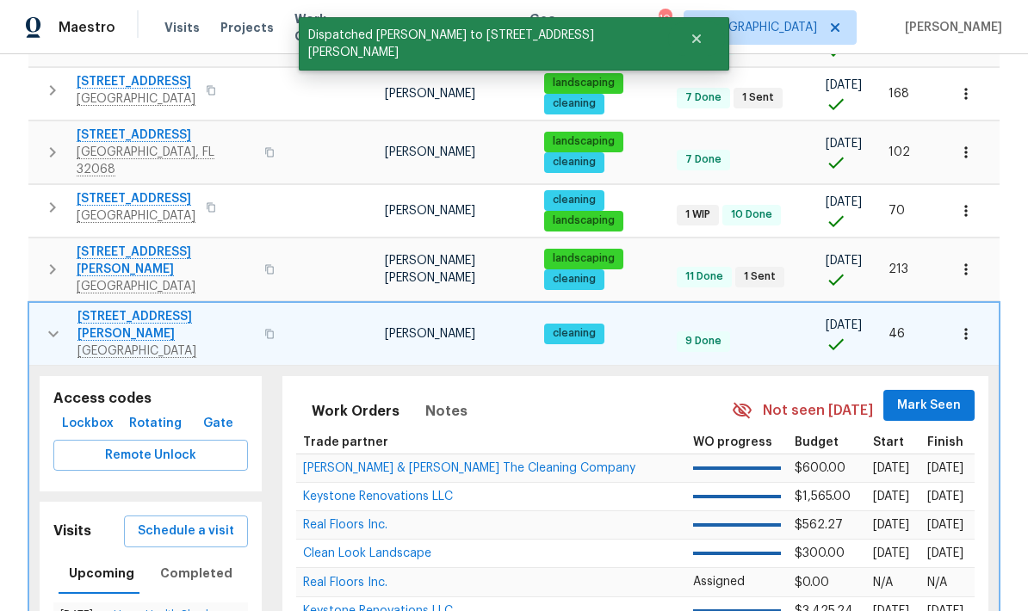
scroll to position [0, 0]
